Goal: Navigation & Orientation: Find specific page/section

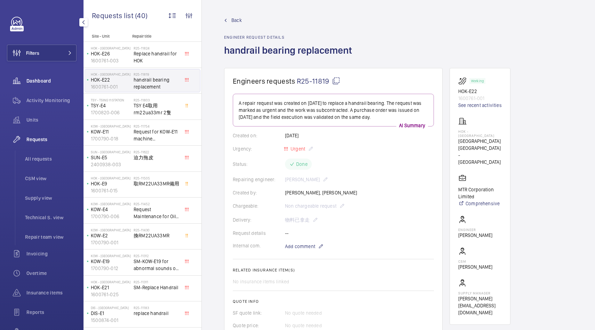
click at [46, 79] on span "Dashboard" at bounding box center [51, 80] width 50 height 7
